Goal: Task Accomplishment & Management: Manage account settings

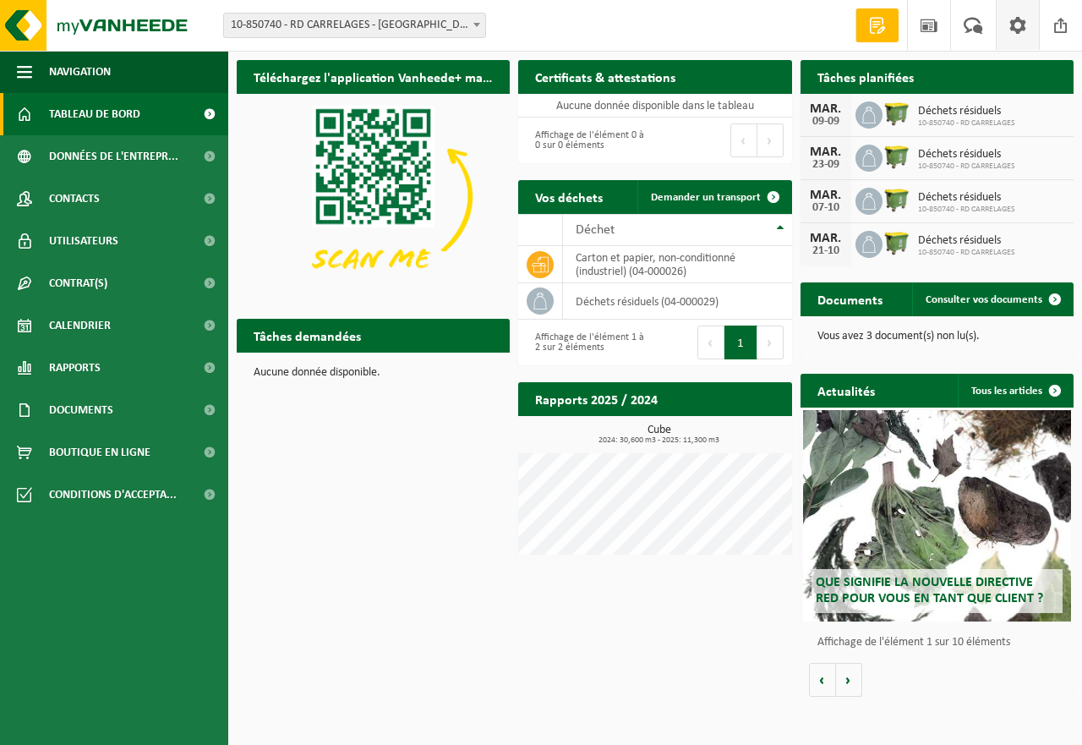
click at [1017, 22] on span at bounding box center [1017, 25] width 25 height 50
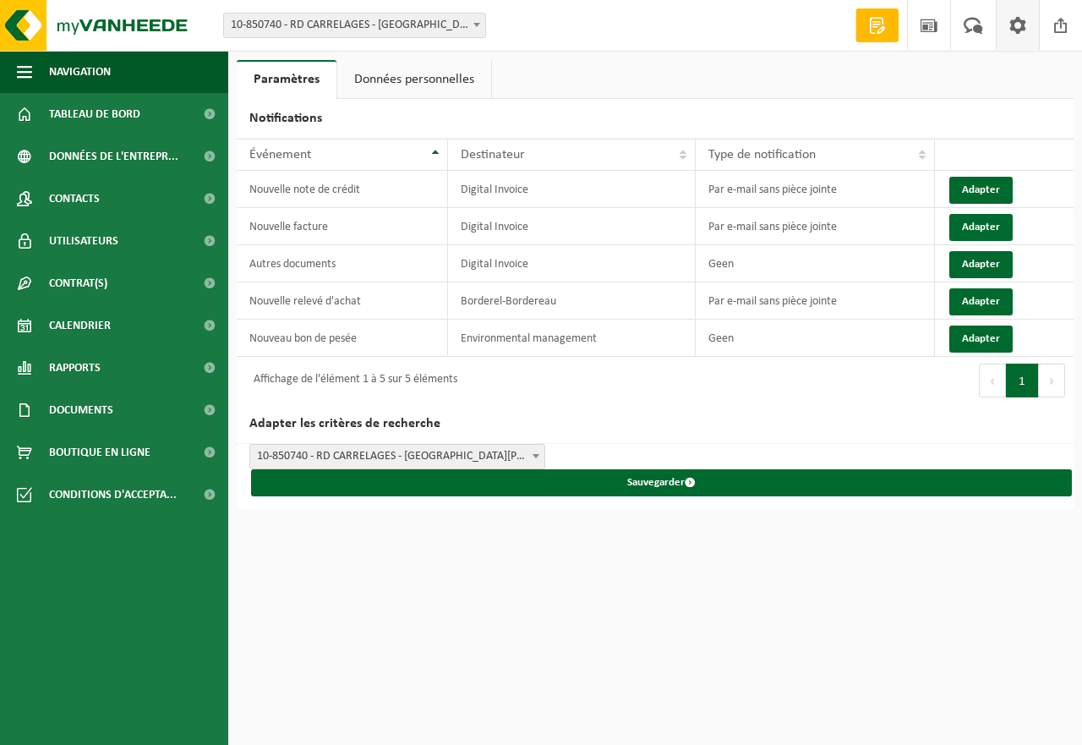
click at [419, 81] on link "Données personnelles" at bounding box center [414, 79] width 154 height 39
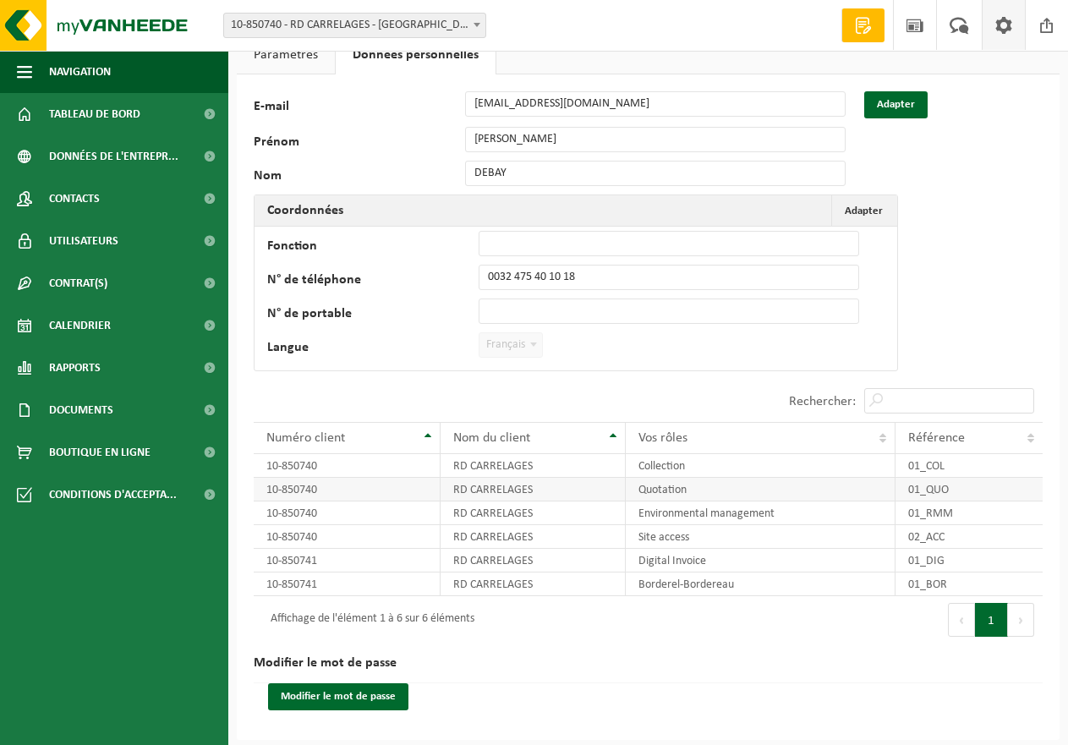
scroll to position [26, 0]
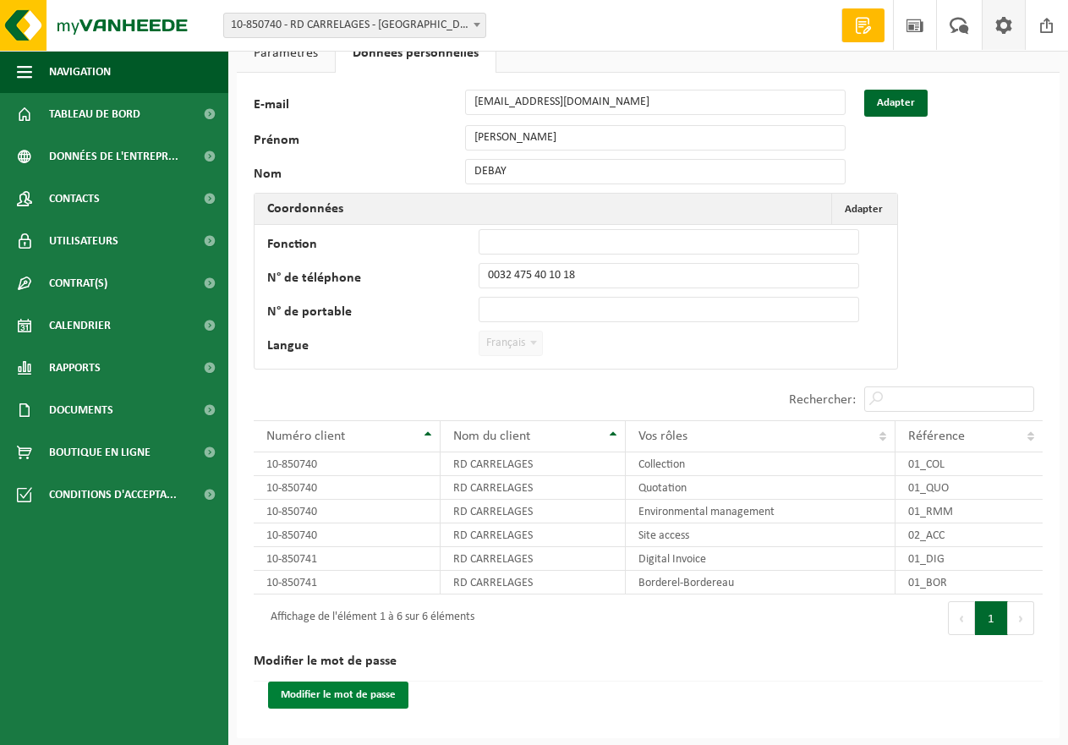
click at [358, 698] on button "Modifier le mot de passe" at bounding box center [338, 695] width 140 height 27
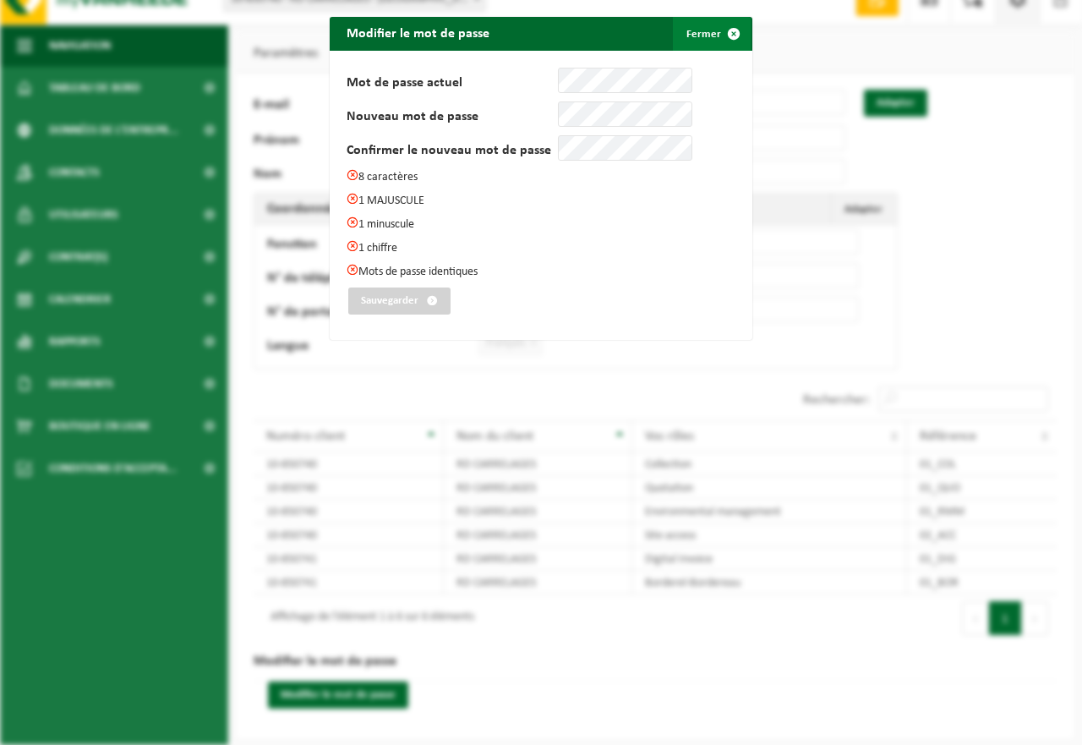
click at [722, 40] on span "submit" at bounding box center [734, 34] width 34 height 34
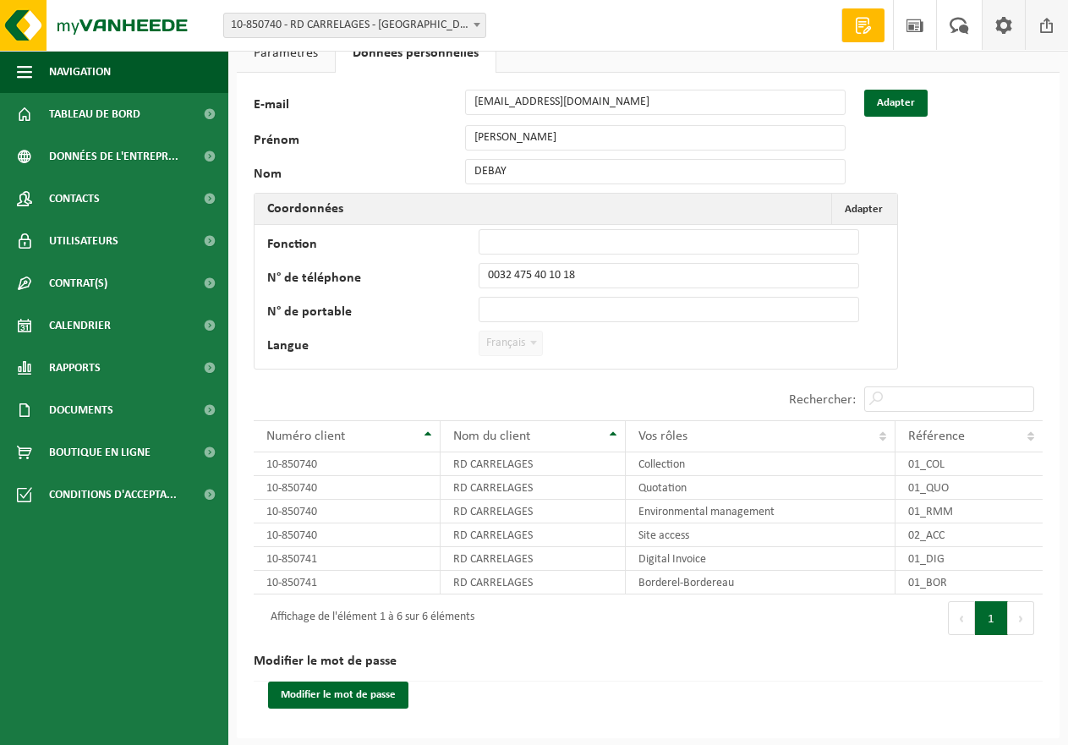
click at [1042, 17] on span at bounding box center [1046, 25] width 25 height 50
